Goal: Communication & Community: Connect with others

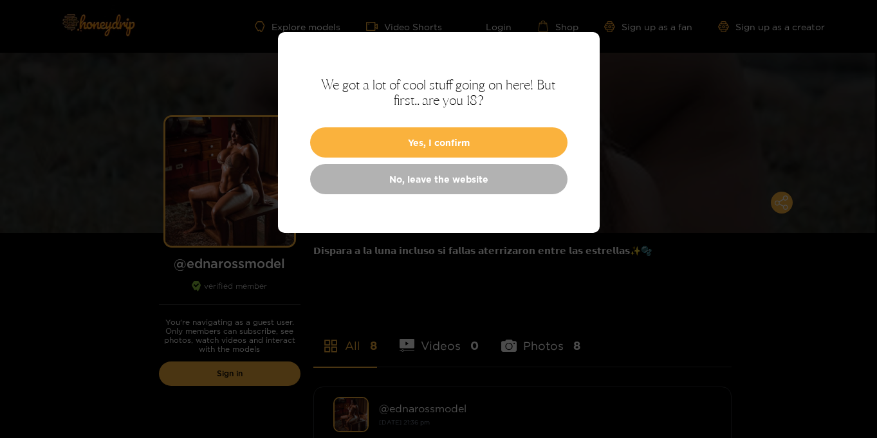
click at [487, 151] on button "Yes, I confirm" at bounding box center [438, 142] width 257 height 30
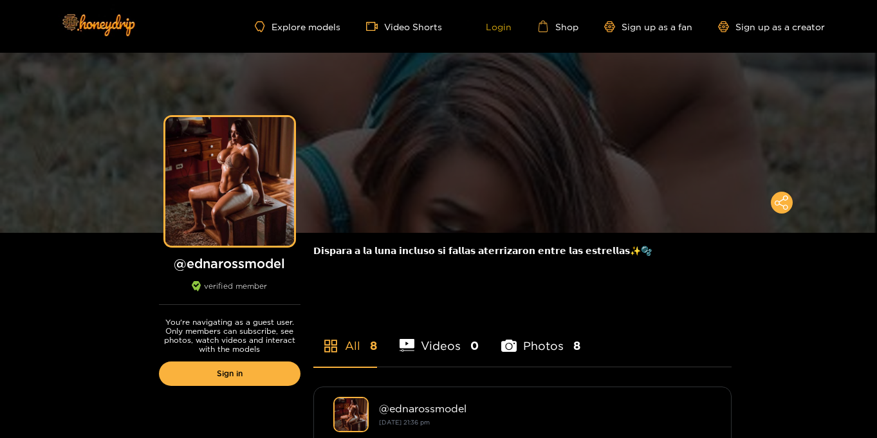
click at [495, 30] on link "Login" at bounding box center [490, 27] width 44 height 12
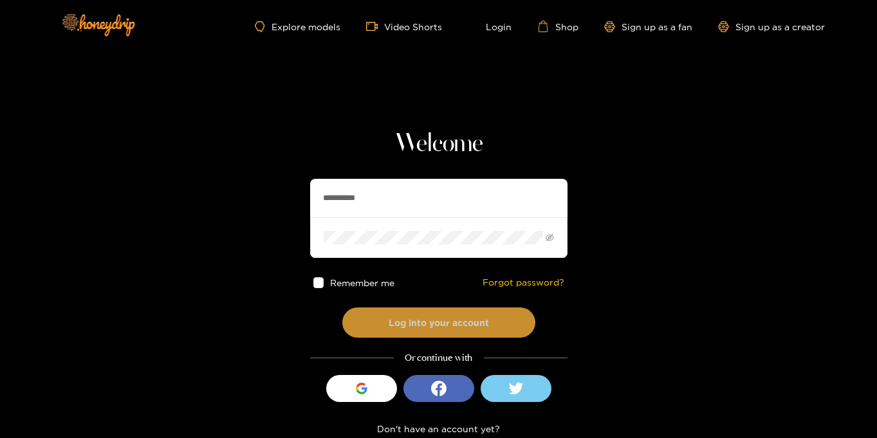
click at [443, 318] on button "Log into your account" at bounding box center [438, 322] width 193 height 30
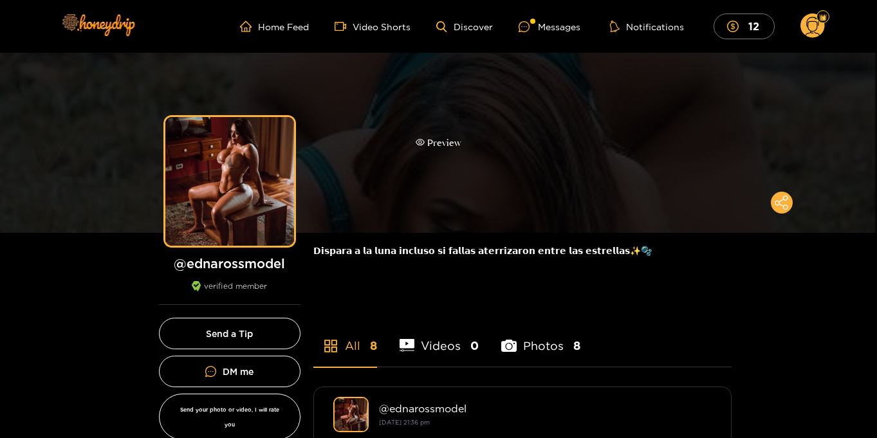
scroll to position [1, 0]
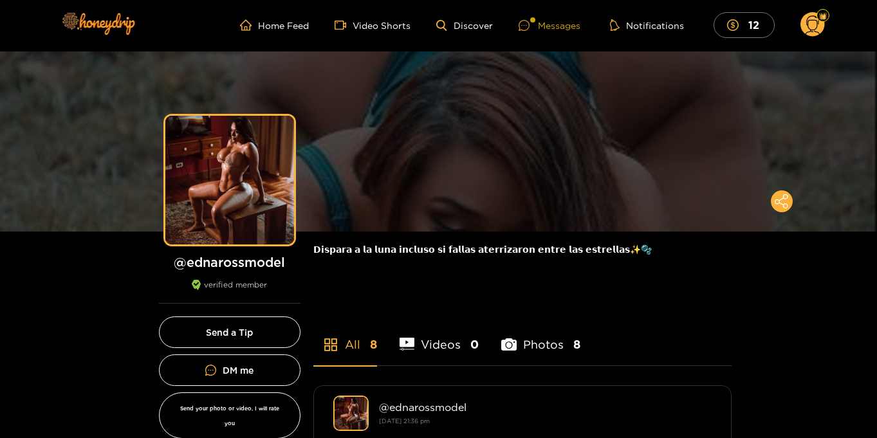
click at [559, 21] on div "Messages" at bounding box center [549, 25] width 62 height 15
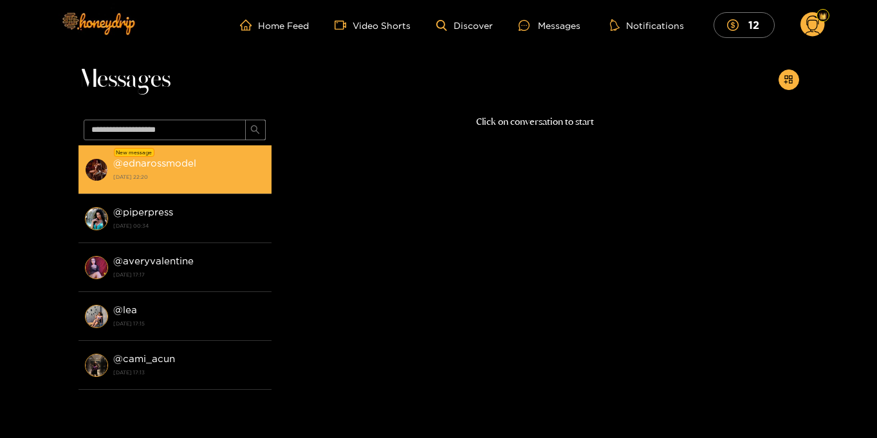
click at [171, 171] on strong "[DATE] 22:20" at bounding box center [189, 177] width 152 height 12
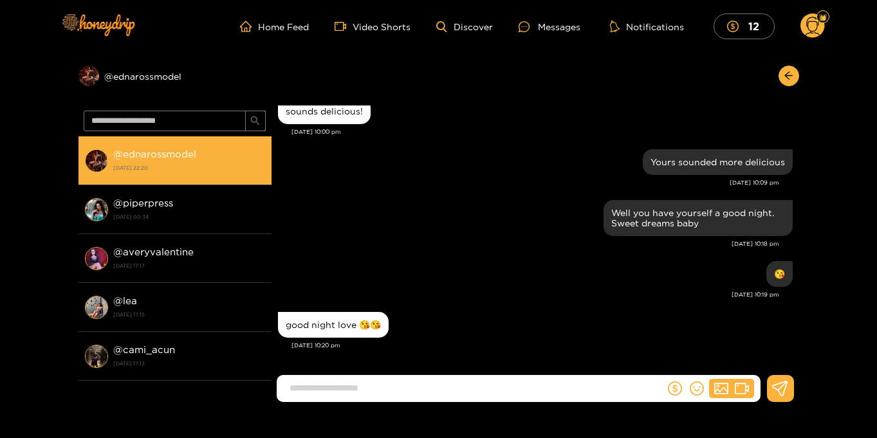
scroll to position [1135, 0]
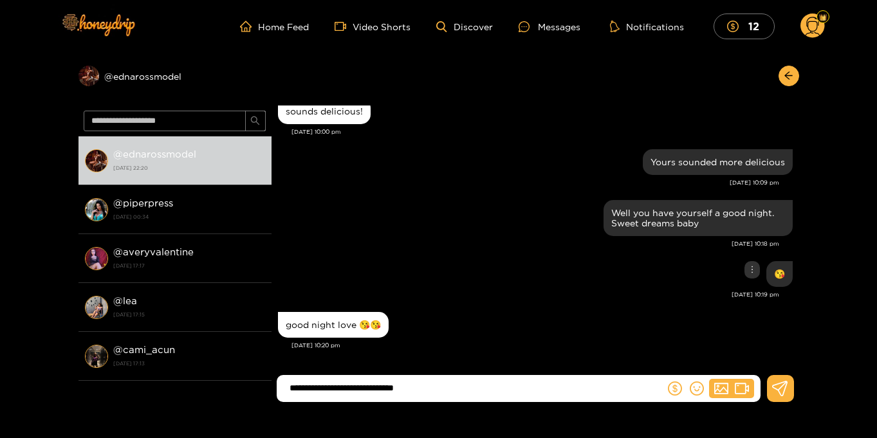
type input "**********"
